Goal: Task Accomplishment & Management: Use online tool/utility

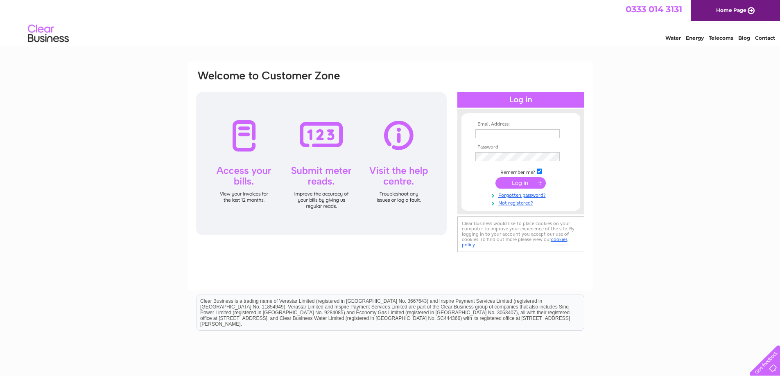
drag, startPoint x: 499, startPoint y: 140, endPoint x: 499, endPoint y: 134, distance: 5.7
click at [499, 138] on td at bounding box center [520, 133] width 95 height 13
click at [499, 134] on input "text" at bounding box center [517, 134] width 85 height 10
type input "L"
type input "localeyes@btinternet.com"
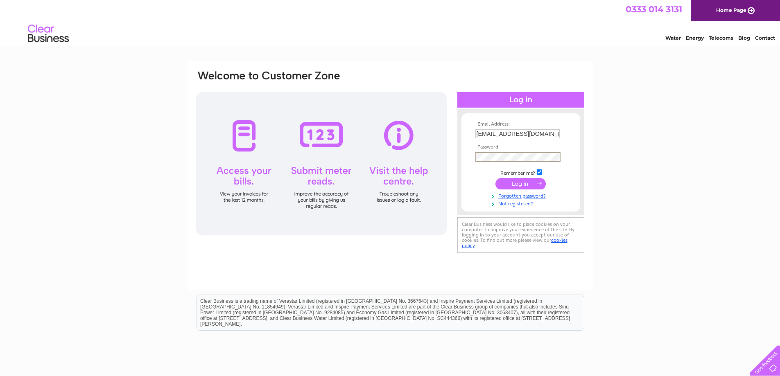
click at [521, 183] on input "submit" at bounding box center [520, 183] width 50 height 11
click at [531, 183] on input "submit" at bounding box center [520, 183] width 50 height 11
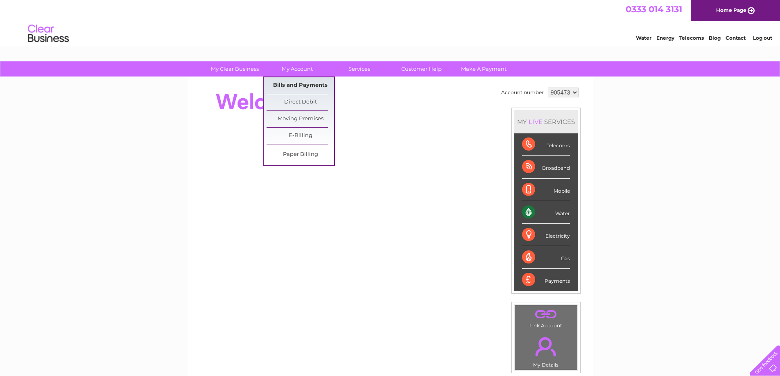
click at [314, 85] on link "Bills and Payments" at bounding box center [300, 85] width 68 height 16
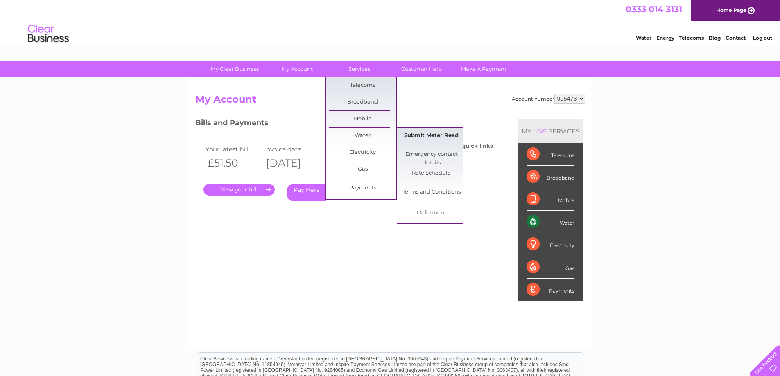
click at [415, 133] on link "Submit Meter Read" at bounding box center [431, 136] width 68 height 16
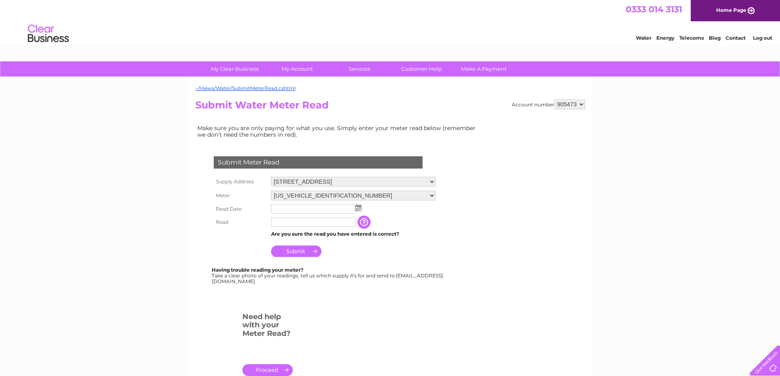
click at [356, 207] on img at bounding box center [358, 208] width 6 height 7
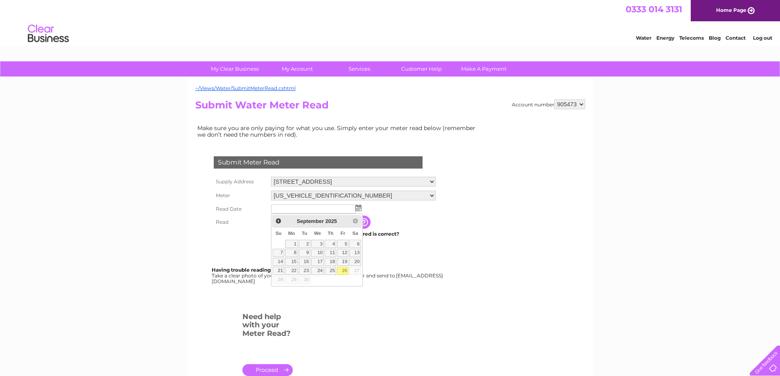
click at [341, 270] on link "26" at bounding box center [342, 271] width 11 height 8
type input "[DATE]"
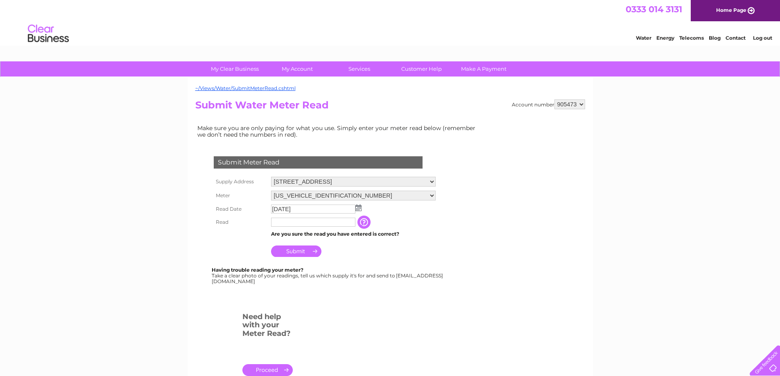
click at [301, 222] on input "text" at bounding box center [313, 222] width 84 height 9
type input "1"
type input "00124"
click at [309, 253] on input "Submit" at bounding box center [296, 251] width 50 height 11
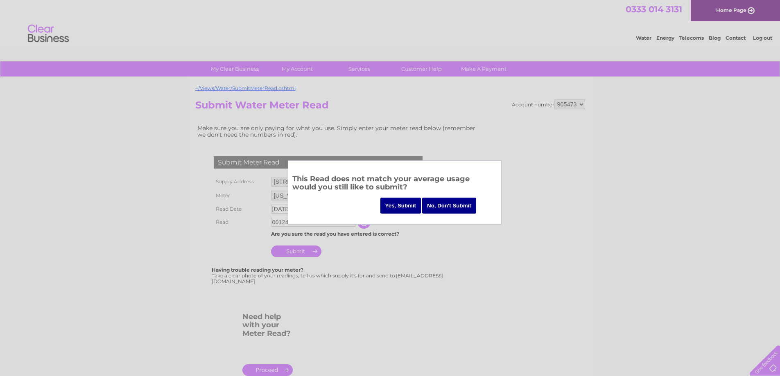
click at [444, 206] on input "No, Don't Submit" at bounding box center [449, 206] width 54 height 16
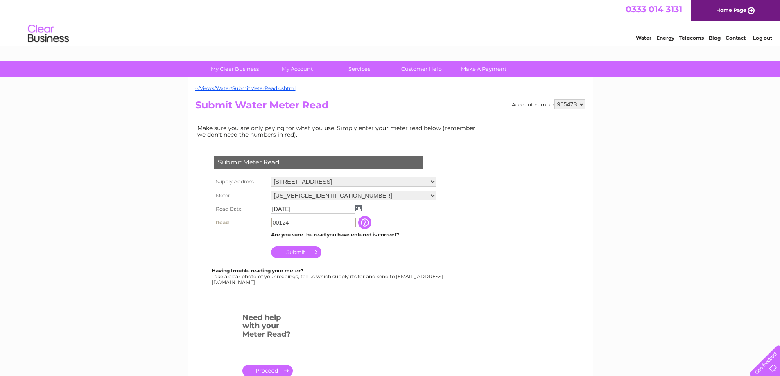
click at [304, 225] on input "00124" at bounding box center [313, 223] width 85 height 10
click at [367, 224] on input "button" at bounding box center [365, 222] width 15 height 13
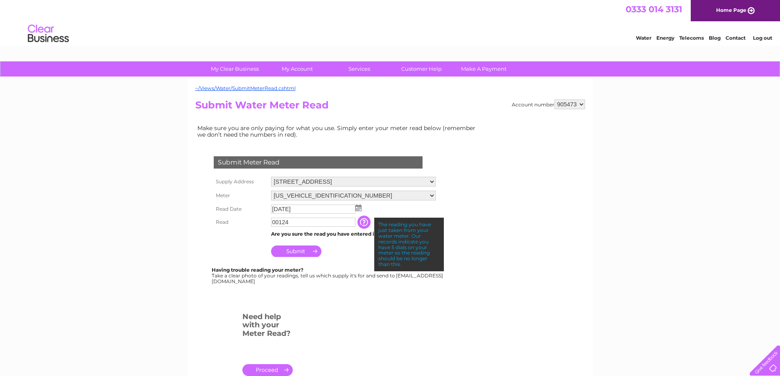
click at [301, 251] on input "Submit" at bounding box center [296, 251] width 50 height 11
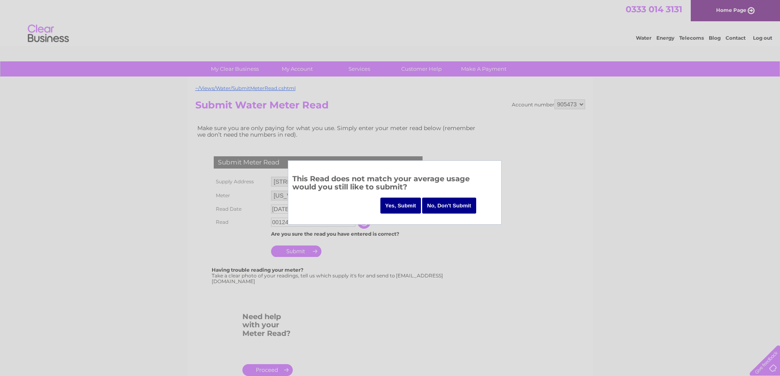
click at [402, 202] on input "Yes, Submit" at bounding box center [400, 206] width 41 height 16
